Goal: Task Accomplishment & Management: Manage account settings

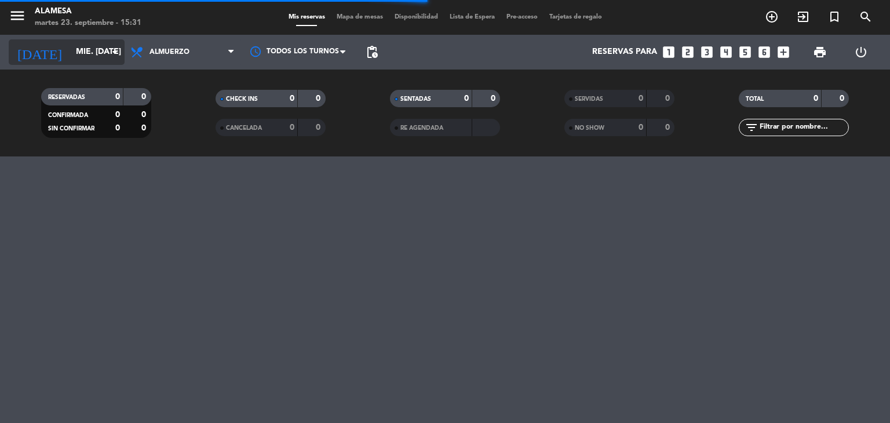
click at [70, 47] on input "mié. [DATE]" at bounding box center [125, 52] width 110 height 21
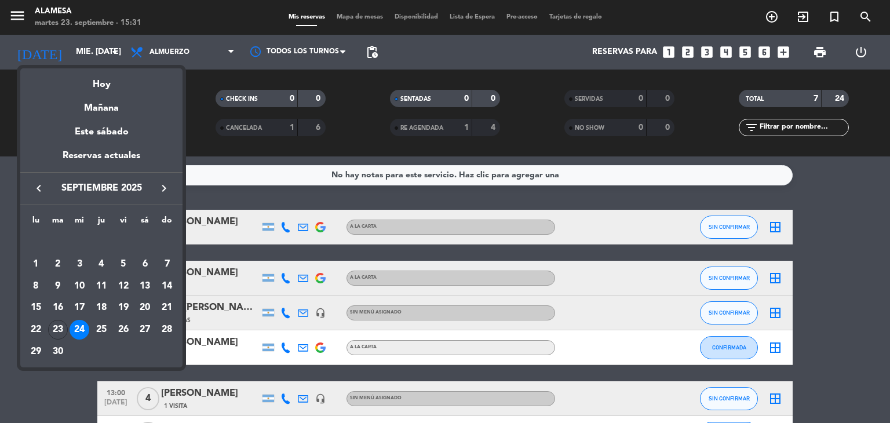
click at [210, 148] on div at bounding box center [445, 211] width 890 height 423
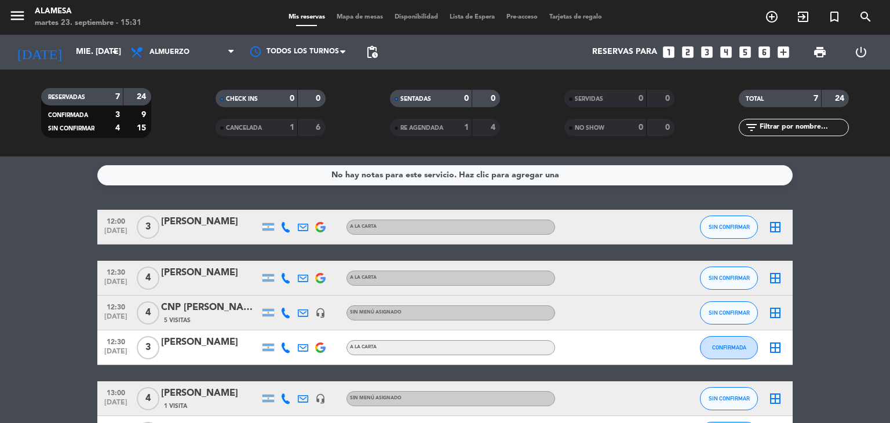
click at [211, 303] on div "CNP [PERSON_NAME]" at bounding box center [210, 307] width 99 height 15
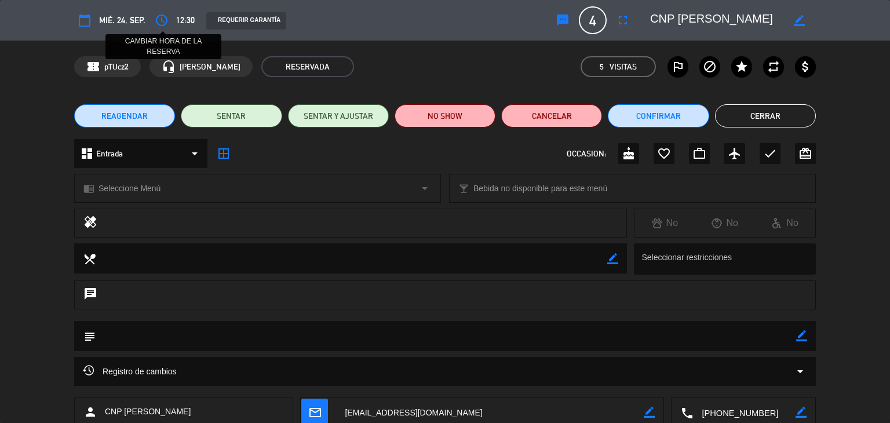
click at [156, 21] on icon "access_time" at bounding box center [162, 20] width 14 height 14
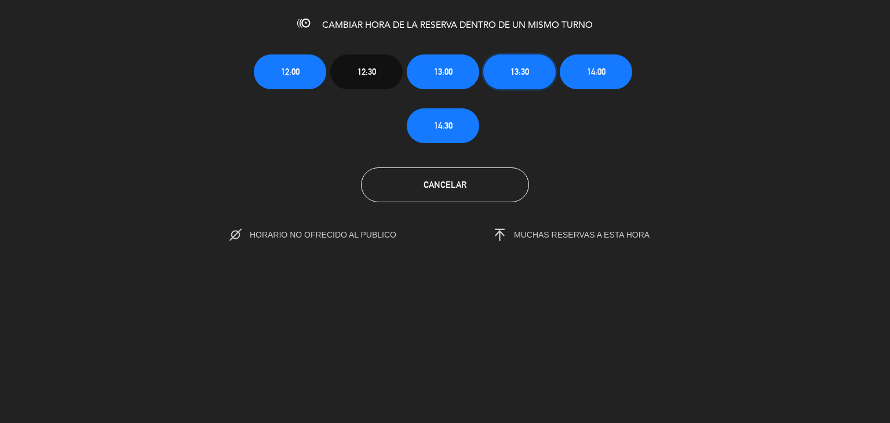
click at [527, 70] on span "13:30" at bounding box center [519, 71] width 19 height 13
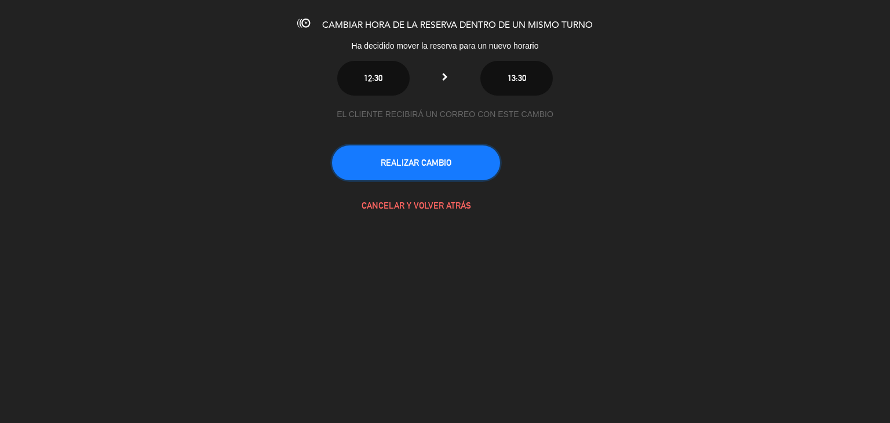
click at [468, 155] on button "REALIZAR CAMBIO" at bounding box center [416, 162] width 168 height 35
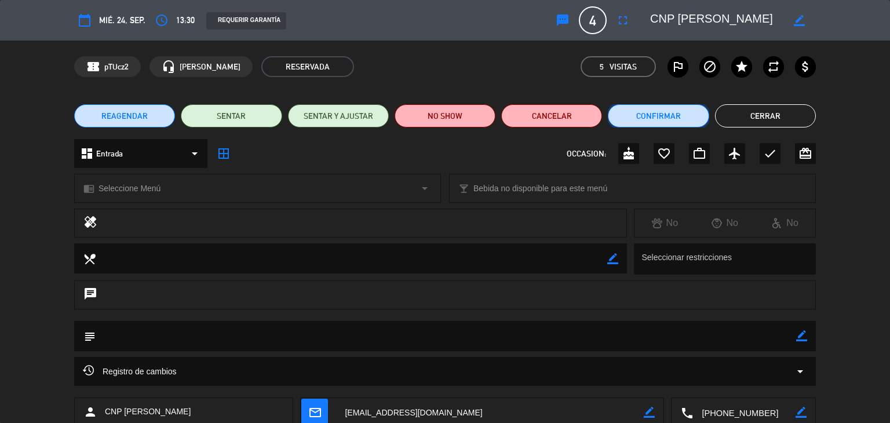
click at [649, 117] on button "Confirmar" at bounding box center [658, 115] width 101 height 23
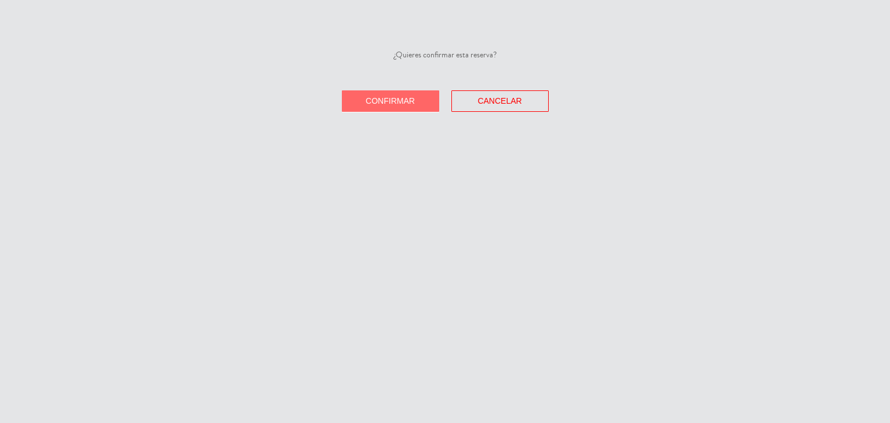
click at [387, 91] on button "Confirmar" at bounding box center [390, 100] width 97 height 21
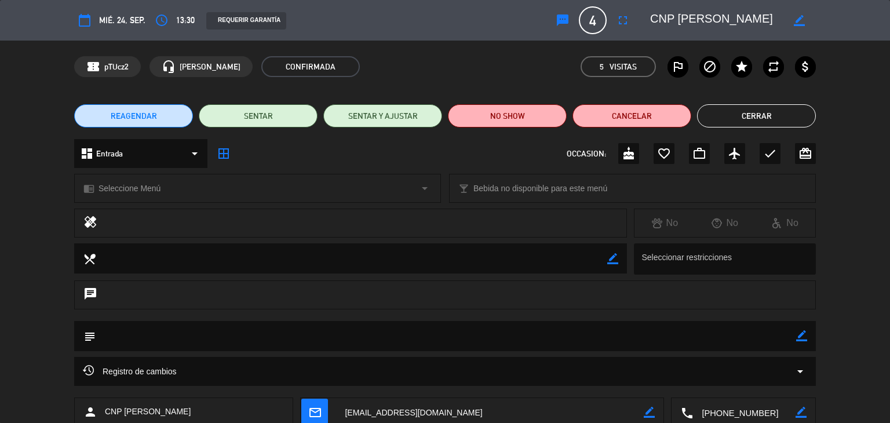
click at [742, 123] on button "Cerrar" at bounding box center [756, 115] width 119 height 23
